Goal: Information Seeking & Learning: Learn about a topic

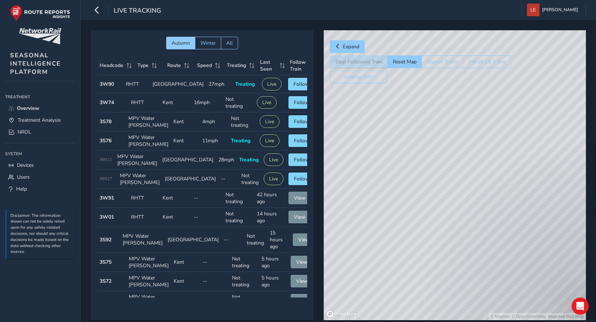
drag, startPoint x: 434, startPoint y: 218, endPoint x: 487, endPoint y: 124, distance: 107.6
click at [487, 120] on div "© Mapbox © OpenStreetMap Improve this map" at bounding box center [455, 175] width 262 height 290
drag, startPoint x: 459, startPoint y: 246, endPoint x: 435, endPoint y: 191, distance: 60.1
click at [435, 191] on div "© Mapbox © OpenStreetMap Improve this map" at bounding box center [455, 175] width 262 height 290
click at [411, 63] on button "Reset Map" at bounding box center [404, 61] width 34 height 13
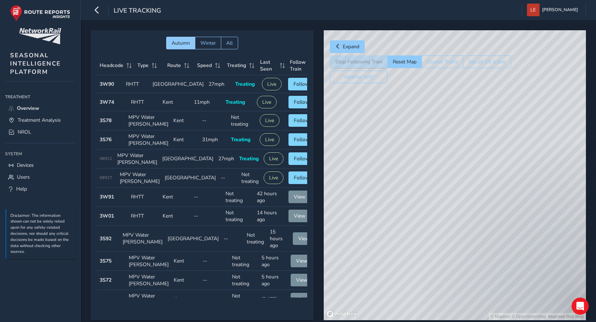
click at [502, 168] on div "© Mapbox © OpenStreetMap Improve this map" at bounding box center [455, 175] width 262 height 290
click at [100, 12] on icon "button" at bounding box center [97, 10] width 8 height 13
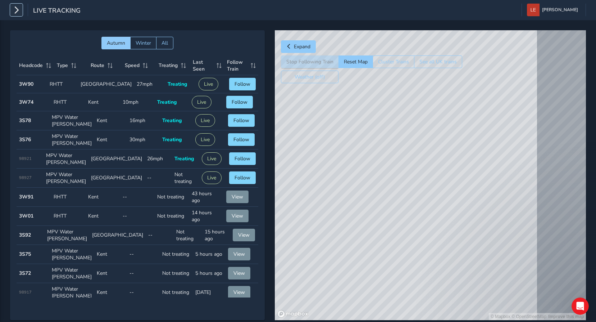
click at [13, 11] on icon "button" at bounding box center [17, 10] width 8 height 13
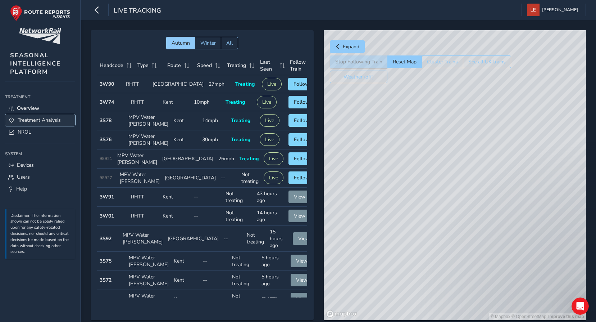
click at [30, 121] on span "Treatment Analysis" at bounding box center [39, 120] width 43 height 7
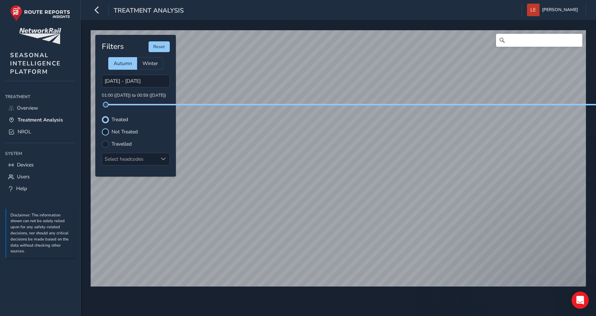
click at [108, 133] on div at bounding box center [105, 131] width 7 height 7
click at [106, 141] on div at bounding box center [105, 144] width 7 height 7
click at [105, 120] on div at bounding box center [105, 119] width 7 height 7
click at [119, 97] on p "01:00 ([DATE]) to 00:59 ([DATE])" at bounding box center [136, 95] width 68 height 6
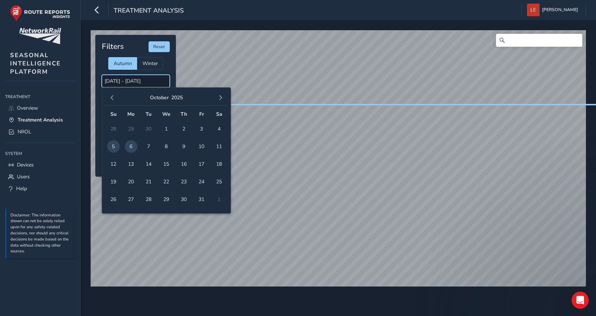
click at [147, 80] on input "[DATE] - [DATE]" at bounding box center [136, 81] width 68 height 13
click at [216, 128] on span "4" at bounding box center [219, 129] width 13 height 13
click at [219, 128] on span "4" at bounding box center [219, 129] width 13 height 13
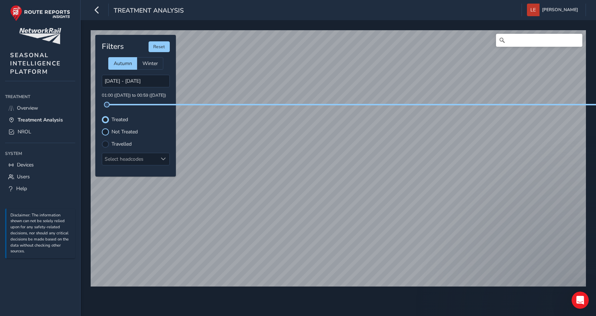
click at [106, 132] on div at bounding box center [105, 131] width 7 height 7
click at [115, 142] on label "Travelled" at bounding box center [122, 144] width 20 height 5
click at [105, 144] on input "Travelled" at bounding box center [105, 144] width 0 height 0
click at [113, 117] on label "Treated" at bounding box center [120, 119] width 17 height 5
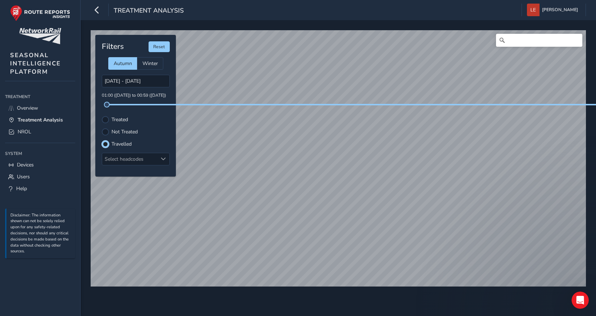
click at [105, 119] on input "Treated" at bounding box center [105, 119] width 0 height 0
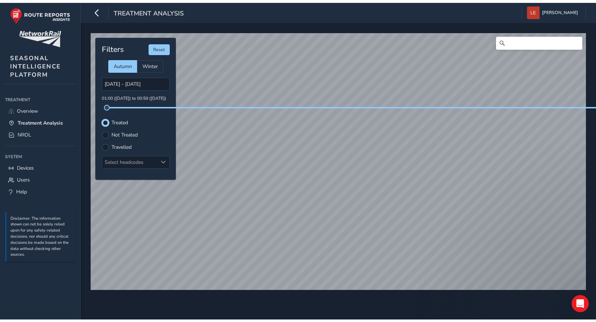
scroll to position [4, 4]
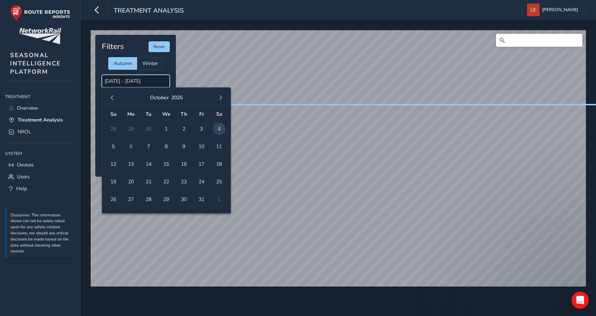
click at [135, 82] on input "[DATE] - [DATE]" at bounding box center [136, 81] width 68 height 13
click at [202, 129] on span "3" at bounding box center [201, 129] width 13 height 13
click at [201, 129] on span "3" at bounding box center [201, 129] width 13 height 13
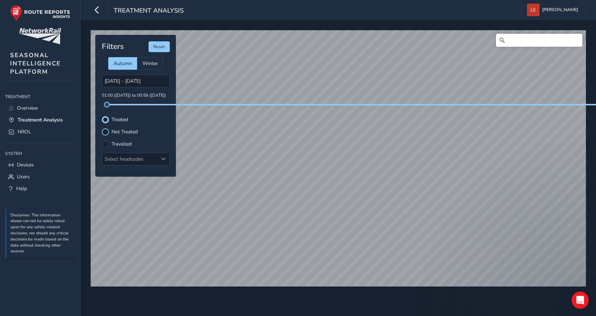
click at [105, 130] on div at bounding box center [105, 131] width 7 height 7
click at [105, 145] on div at bounding box center [105, 144] width 7 height 7
click at [104, 120] on div at bounding box center [105, 119] width 7 height 7
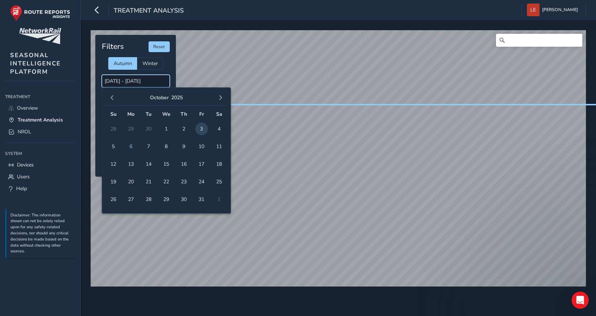
click at [146, 82] on input "[DATE] - [DATE]" at bounding box center [136, 81] width 68 height 13
click at [180, 129] on span "2" at bounding box center [184, 129] width 13 height 13
click at [181, 128] on span "2" at bounding box center [184, 129] width 13 height 13
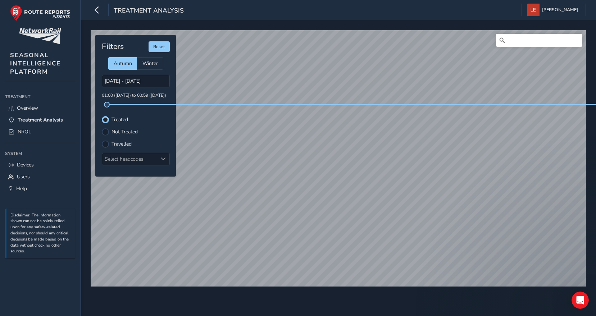
click at [244, 316] on html "Treatment Analysis [PERSON_NAME] Colour Scheme: Dark Dim Light Logout © Mapbox …" at bounding box center [298, 158] width 596 height 316
click at [343, 289] on div "© Mapbox © OpenStreetMap Improve this map" at bounding box center [338, 158] width 500 height 261
click at [160, 45] on button "Reset" at bounding box center [159, 46] width 21 height 11
type input "[DATE] - [DATE]"
click at [26, 109] on span "Overview" at bounding box center [27, 108] width 21 height 7
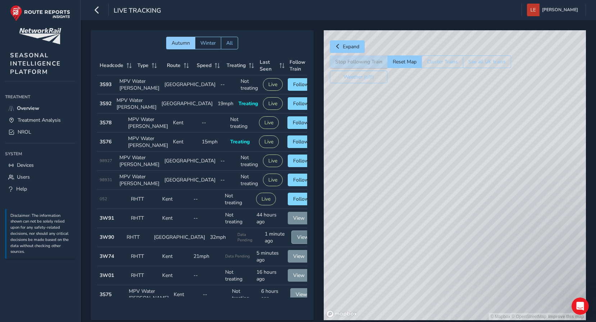
click at [297, 240] on span "View" at bounding box center [303, 236] width 12 height 7
drag, startPoint x: 471, startPoint y: 246, endPoint x: 446, endPoint y: 165, distance: 85.0
click at [446, 165] on div "© Mapbox © OpenStreetMap Improve this map © Maxar" at bounding box center [455, 175] width 262 height 290
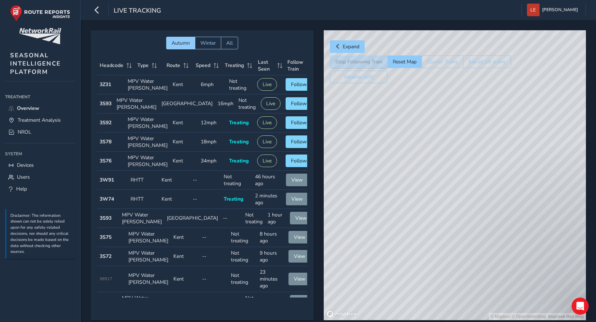
drag, startPoint x: 468, startPoint y: 245, endPoint x: 500, endPoint y: 114, distance: 134.1
click at [500, 114] on div "© Mapbox © OpenStreetMap Improve this map" at bounding box center [455, 175] width 262 height 290
drag, startPoint x: 441, startPoint y: 164, endPoint x: 478, endPoint y: 242, distance: 86.2
click at [478, 242] on div "© Mapbox © OpenStreetMap Improve this map" at bounding box center [455, 175] width 262 height 290
drag, startPoint x: 467, startPoint y: 235, endPoint x: 485, endPoint y: 218, distance: 23.9
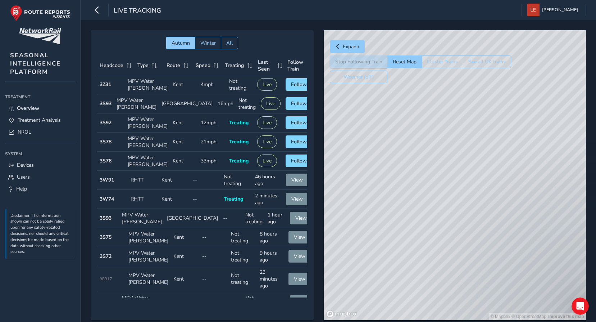
click at [485, 218] on div "© Mapbox © OpenStreetMap Improve this map" at bounding box center [455, 175] width 262 height 290
drag, startPoint x: 481, startPoint y: 157, endPoint x: 446, endPoint y: 264, distance: 112.3
click at [405, 289] on div "© Mapbox © OpenStreetMap Improve this map" at bounding box center [455, 175] width 262 height 290
drag, startPoint x: 508, startPoint y: 202, endPoint x: 412, endPoint y: 314, distance: 147.2
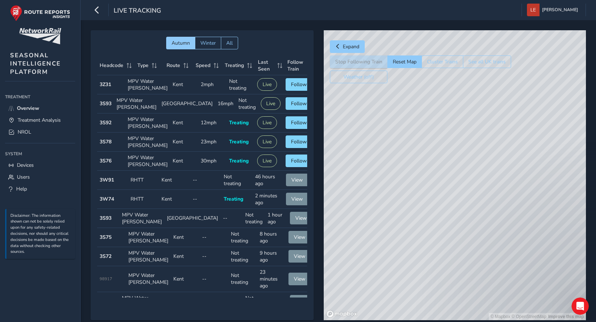
click at [397, 321] on html "Live Tracking [PERSON_NAME] Colour Scheme: Dark Dim Light Logout Autumn Winter …" at bounding box center [298, 161] width 596 height 322
drag, startPoint x: 401, startPoint y: 275, endPoint x: 480, endPoint y: 203, distance: 106.9
click at [480, 203] on div "© Mapbox © OpenStreetMap Improve this map" at bounding box center [455, 175] width 262 height 290
drag, startPoint x: 409, startPoint y: 286, endPoint x: 561, endPoint y: 178, distance: 186.7
click at [561, 178] on div "© Mapbox © OpenStreetMap Improve this map" at bounding box center [455, 175] width 262 height 290
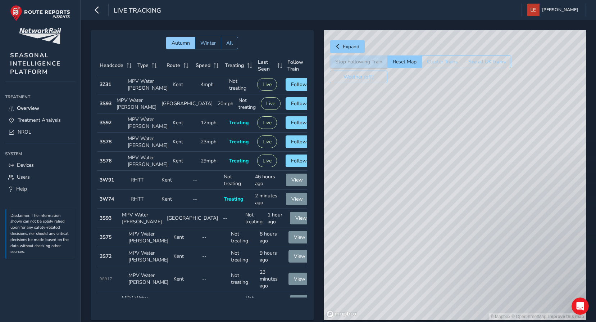
drag, startPoint x: 402, startPoint y: 247, endPoint x: 517, endPoint y: 167, distance: 140.5
click at [517, 167] on div "© Mapbox © OpenStreetMap Improve this map" at bounding box center [455, 175] width 262 height 290
drag, startPoint x: 478, startPoint y: 172, endPoint x: 489, endPoint y: 167, distance: 11.6
click at [488, 168] on div "© Mapbox © OpenStreetMap Improve this map" at bounding box center [455, 175] width 262 height 290
drag, startPoint x: 394, startPoint y: 248, endPoint x: 493, endPoint y: 154, distance: 136.6
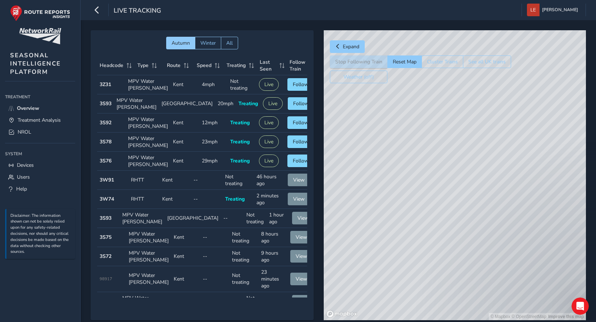
click at [492, 155] on div "© Mapbox © OpenStreetMap Improve this map" at bounding box center [455, 175] width 262 height 290
drag, startPoint x: 367, startPoint y: 222, endPoint x: 488, endPoint y: 146, distance: 143.0
click at [486, 145] on div "© Mapbox © OpenStreetMap Improve this map" at bounding box center [455, 175] width 262 height 290
click at [425, 94] on div "© Mapbox © OpenStreetMap Improve this map" at bounding box center [455, 175] width 262 height 290
click at [493, 171] on div "© Mapbox © OpenStreetMap Improve this map" at bounding box center [455, 175] width 262 height 290
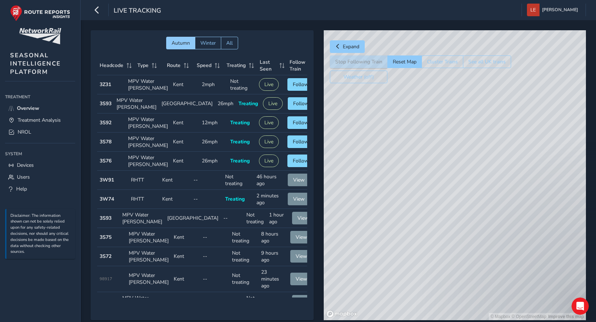
drag, startPoint x: 529, startPoint y: 233, endPoint x: 542, endPoint y: 237, distance: 13.5
click at [541, 235] on div "© Mapbox © OpenStreetMap Improve this map" at bounding box center [455, 175] width 262 height 290
drag, startPoint x: 368, startPoint y: 215, endPoint x: 522, endPoint y: 243, distance: 156.8
click at [522, 243] on div "© Mapbox © OpenStreetMap Improve this map" at bounding box center [455, 175] width 262 height 290
drag, startPoint x: 602, startPoint y: 195, endPoint x: 586, endPoint y: 197, distance: 17.0
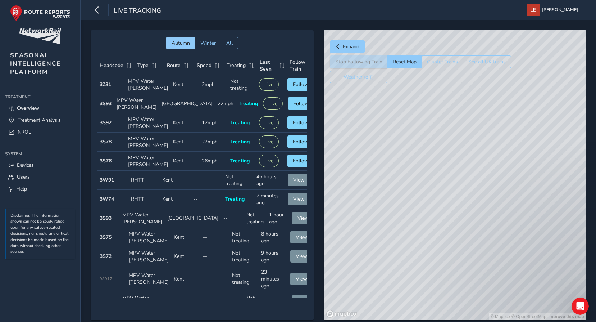
click at [596, 196] on html "Live Tracking [PERSON_NAME] Colour Scheme: Dark Dim Light Logout Autumn Winter …" at bounding box center [298, 161] width 596 height 322
drag, startPoint x: 443, startPoint y: 187, endPoint x: 298, endPoint y: 260, distance: 162.8
click at [236, 269] on div "Autumn Winter All Headcode Type Route Speed Treating Last Seen Follow Train Hea…" at bounding box center [338, 180] width 495 height 300
drag, startPoint x: 533, startPoint y: 191, endPoint x: 290, endPoint y: 258, distance: 252.3
click at [285, 264] on div "Autumn Winter All Headcode Type Route Speed Treating Last Seen Follow Train Hea…" at bounding box center [338, 180] width 495 height 300
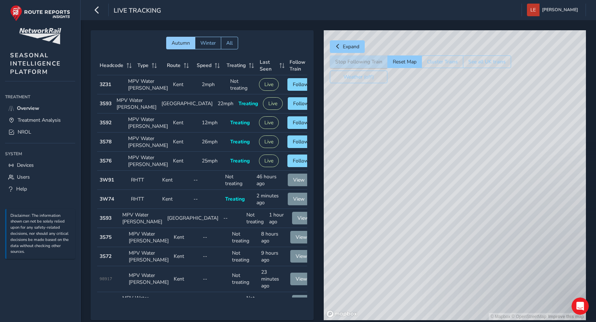
drag, startPoint x: 483, startPoint y: 174, endPoint x: 413, endPoint y: 263, distance: 114.2
click at [348, 280] on div "© Mapbox © OpenStreetMap Improve this map" at bounding box center [455, 175] width 262 height 290
drag, startPoint x: 448, startPoint y: 246, endPoint x: 405, endPoint y: 301, distance: 70.5
click at [398, 308] on div "© Mapbox © OpenStreetMap Improve this map" at bounding box center [455, 175] width 262 height 290
click at [378, 310] on div "© Mapbox © OpenStreetMap Improve this map" at bounding box center [455, 175] width 262 height 290
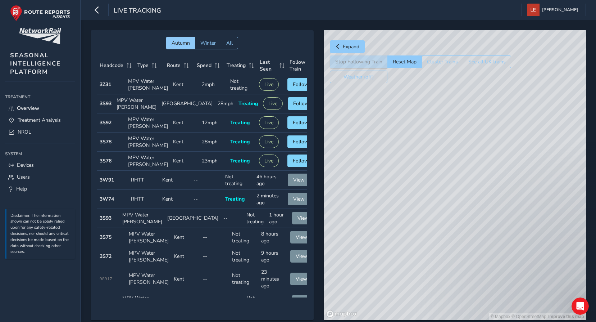
drag, startPoint x: 561, startPoint y: 166, endPoint x: 339, endPoint y: 310, distance: 265.2
click at [339, 321] on html "Live Tracking [PERSON_NAME] Colour Scheme: Dark Dim Light Logout Autumn Winter …" at bounding box center [298, 161] width 596 height 322
drag, startPoint x: 411, startPoint y: 340, endPoint x: 431, endPoint y: 278, distance: 65.5
click at [407, 321] on html "Live Tracking [PERSON_NAME] Colour Scheme: Dark Dim Light Logout Autumn Winter …" at bounding box center [298, 161] width 596 height 322
drag, startPoint x: 483, startPoint y: 160, endPoint x: 447, endPoint y: 289, distance: 133.9
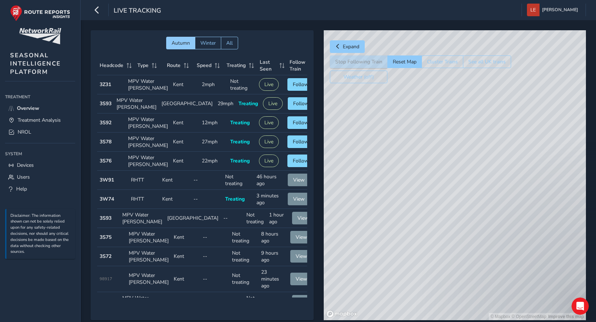
click at [447, 289] on div "© Mapbox © OpenStreetMap Improve this map" at bounding box center [455, 175] width 262 height 290
drag, startPoint x: 474, startPoint y: 215, endPoint x: 447, endPoint y: 328, distance: 115.7
click at [447, 321] on html "Live Tracking [PERSON_NAME] Colour Scheme: Dark Dim Light Logout Autumn Winter …" at bounding box center [298, 161] width 596 height 322
drag, startPoint x: 456, startPoint y: 264, endPoint x: 380, endPoint y: 109, distance: 172.8
click at [380, 109] on div "© Mapbox © OpenStreetMap Improve this map" at bounding box center [455, 175] width 262 height 290
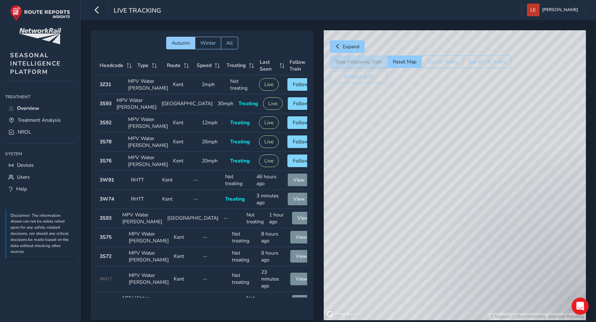
click at [510, 101] on div "© Mapbox © OpenStreetMap Improve this map" at bounding box center [455, 175] width 262 height 290
drag, startPoint x: 494, startPoint y: 178, endPoint x: 576, endPoint y: 55, distance: 147.0
click at [576, 55] on div "© Mapbox © OpenStreetMap Improve this map" at bounding box center [455, 175] width 262 height 290
drag, startPoint x: 411, startPoint y: 217, endPoint x: 516, endPoint y: 164, distance: 117.8
click at [516, 164] on div "© Mapbox © OpenStreetMap Improve this map" at bounding box center [455, 175] width 262 height 290
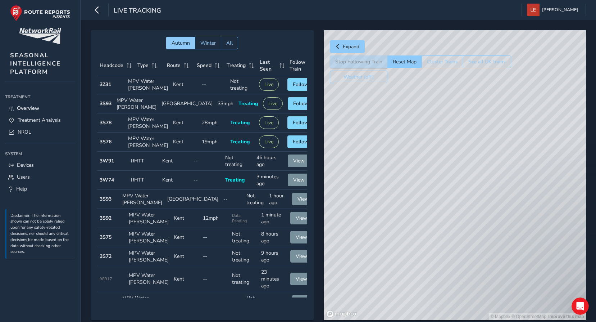
drag, startPoint x: 397, startPoint y: 259, endPoint x: 396, endPoint y: 265, distance: 5.9
click at [396, 265] on div "© Mapbox © OpenStreetMap Improve this map" at bounding box center [455, 175] width 262 height 290
drag, startPoint x: 411, startPoint y: 154, endPoint x: 582, endPoint y: 227, distance: 185.3
click at [596, 232] on html "Live Tracking [PERSON_NAME] Colour Scheme: Dark Dim Light Logout Autumn Winter …" at bounding box center [298, 161] width 596 height 322
drag, startPoint x: 393, startPoint y: 172, endPoint x: 601, endPoint y: 180, distance: 208.1
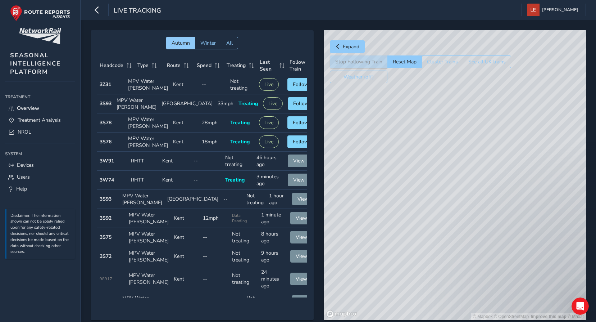
click at [596, 181] on html "Live Tracking [PERSON_NAME] Colour Scheme: Dark Dim Light Logout Autumn Winter …" at bounding box center [298, 161] width 596 height 322
drag, startPoint x: 390, startPoint y: 213, endPoint x: 500, endPoint y: 128, distance: 139.4
click at [501, 126] on div "© Mapbox © OpenStreetMap Improve this map" at bounding box center [455, 175] width 262 height 290
drag, startPoint x: 410, startPoint y: 203, endPoint x: 535, endPoint y: 128, distance: 145.5
click at [535, 128] on div "© Mapbox © OpenStreetMap Improve this map" at bounding box center [455, 175] width 262 height 290
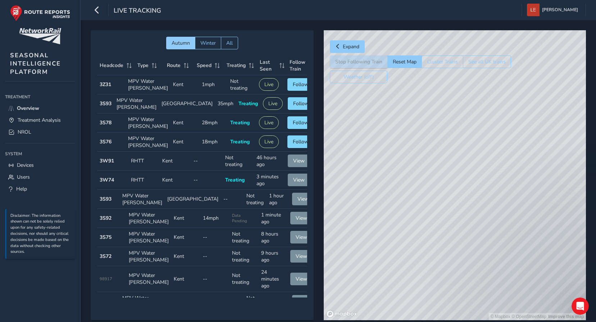
drag
click at [548, 158] on div "© Mapbox © OpenStreetMap Improve this map" at bounding box center [455, 175] width 262 height 290
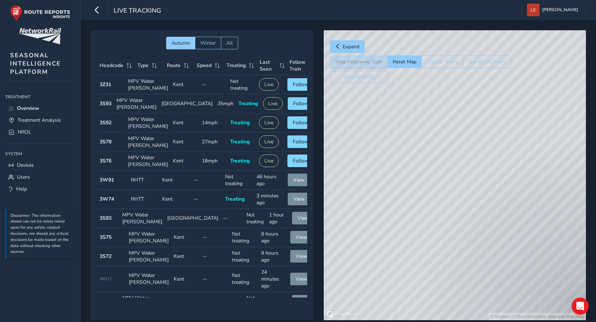
click at [567, 143] on div "© Mapbox © OpenStreetMap Improve this map" at bounding box center [455, 175] width 262 height 290
click at [460, 100] on div "© Mapbox © OpenStreetMap Improve this map" at bounding box center [455, 175] width 262 height 290
click at [436, 63] on div "Expand Stop Following Train Reset Map Cluster Trains See all UK trains Weather …" at bounding box center [455, 175] width 262 height 290
click at [492, 219] on div "© Mapbox © OpenStreetMap Improve this map" at bounding box center [455, 175] width 262 height 290
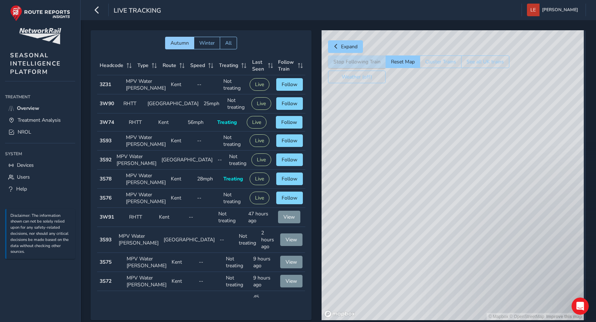
scroll to position [18, 0]
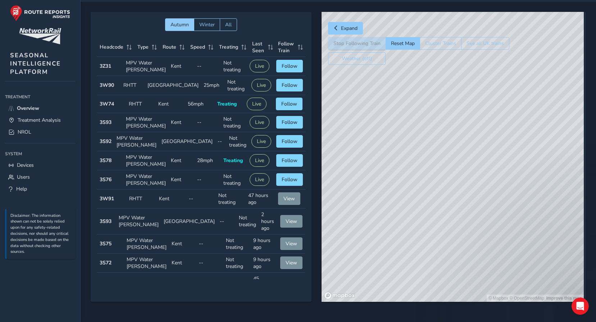
drag, startPoint x: 401, startPoint y: 85, endPoint x: 356, endPoint y: 245, distance: 166.1
click at [312, 251] on div "Autumn Winter All Headcode Type Route Speed Treating Last Seen Follow Train Hea…" at bounding box center [338, 162] width 495 height 300
drag, startPoint x: 527, startPoint y: 198, endPoint x: 513, endPoint y: 280, distance: 83.0
click at [513, 280] on div "© Mapbox © OpenStreetMap Improve this map" at bounding box center [453, 157] width 262 height 290
click at [517, 150] on div "© Mapbox © OpenStreetMap Improve this map" at bounding box center [453, 157] width 262 height 290
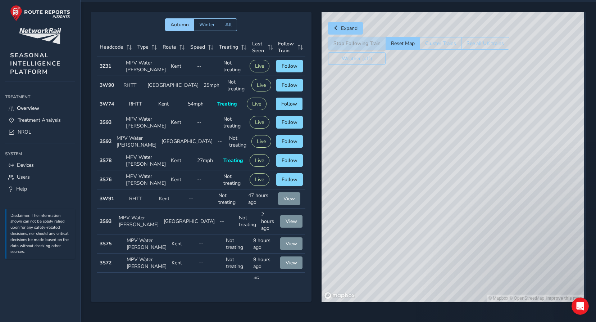
drag, startPoint x: 494, startPoint y: 124, endPoint x: 315, endPoint y: 206, distance: 197.5
click at [314, 206] on div "Autumn Winter All Headcode Type Route Speed Treating Last Seen Follow Train Hea…" at bounding box center [338, 162] width 495 height 300
click at [366, 256] on div "© Mapbox © OpenStreetMap Improve this map" at bounding box center [453, 157] width 262 height 290
drag, startPoint x: 527, startPoint y: 199, endPoint x: 453, endPoint y: 172, distance: 78.3
click at [453, 172] on div "© Mapbox © OpenStreetMap Improve this map" at bounding box center [453, 157] width 262 height 290
